Goal: Obtain resource: Obtain resource

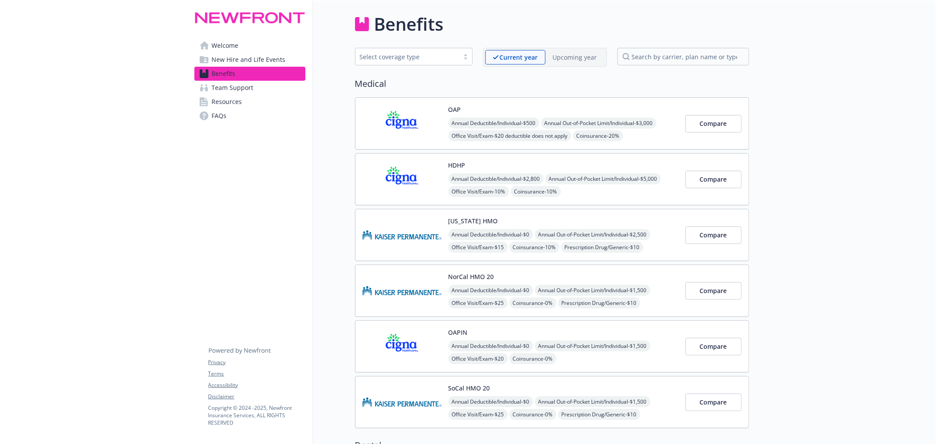
click at [437, 124] on img at bounding box center [401, 123] width 79 height 37
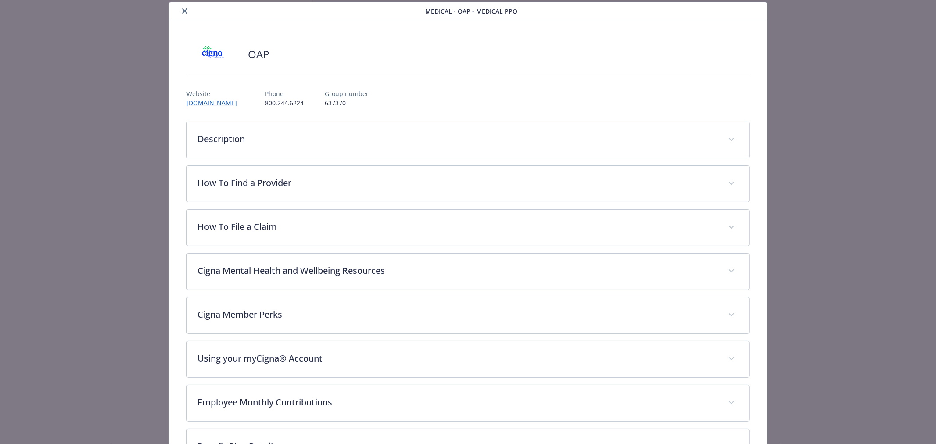
scroll to position [156, 0]
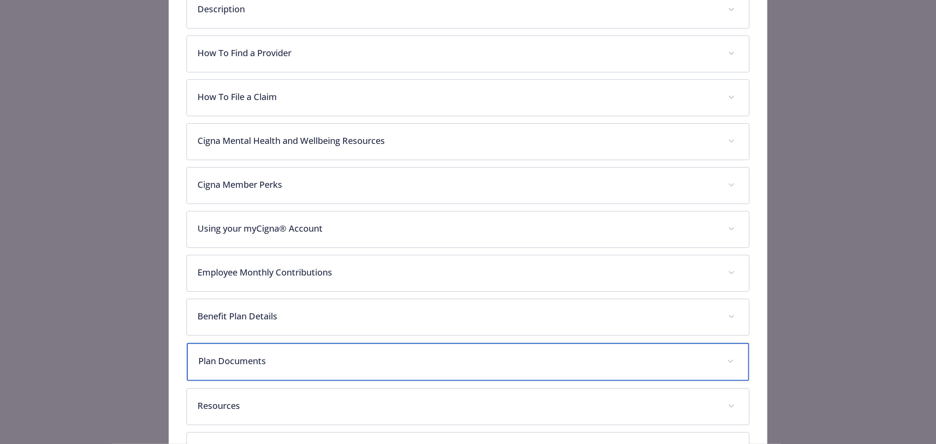
click at [467, 353] on div "Plan Documents" at bounding box center [468, 362] width 562 height 38
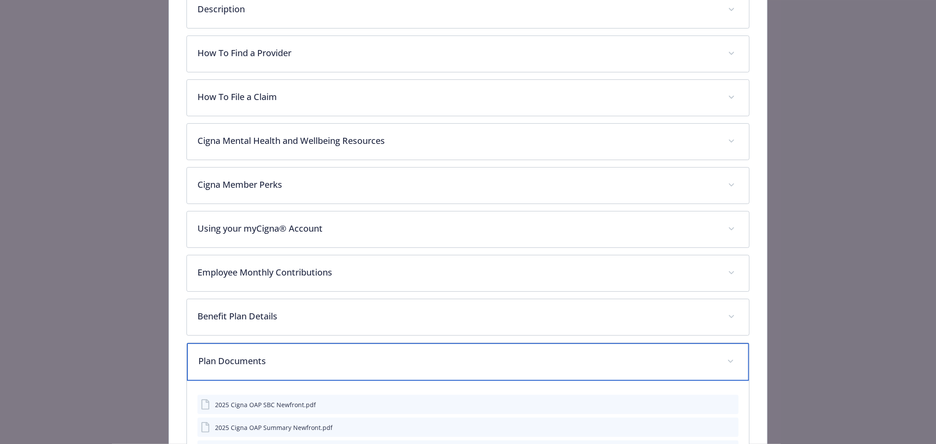
scroll to position [286, 0]
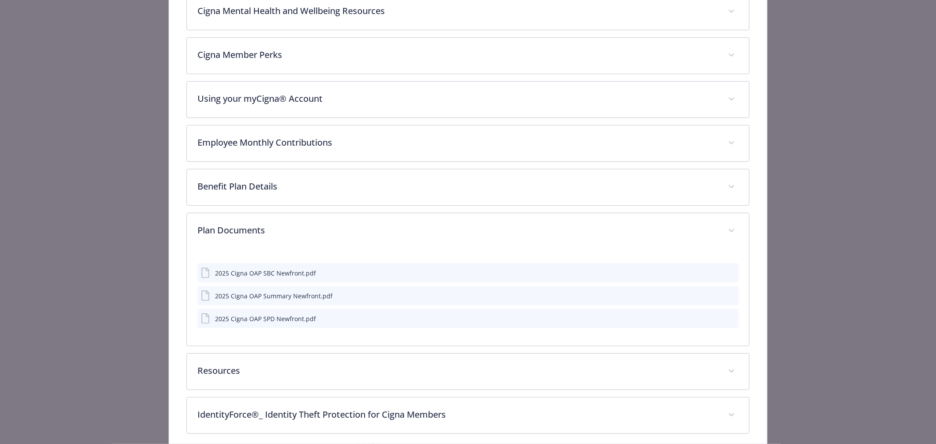
click at [726, 318] on icon "preview file" at bounding box center [730, 318] width 8 height 6
